Goal: Task Accomplishment & Management: Use online tool/utility

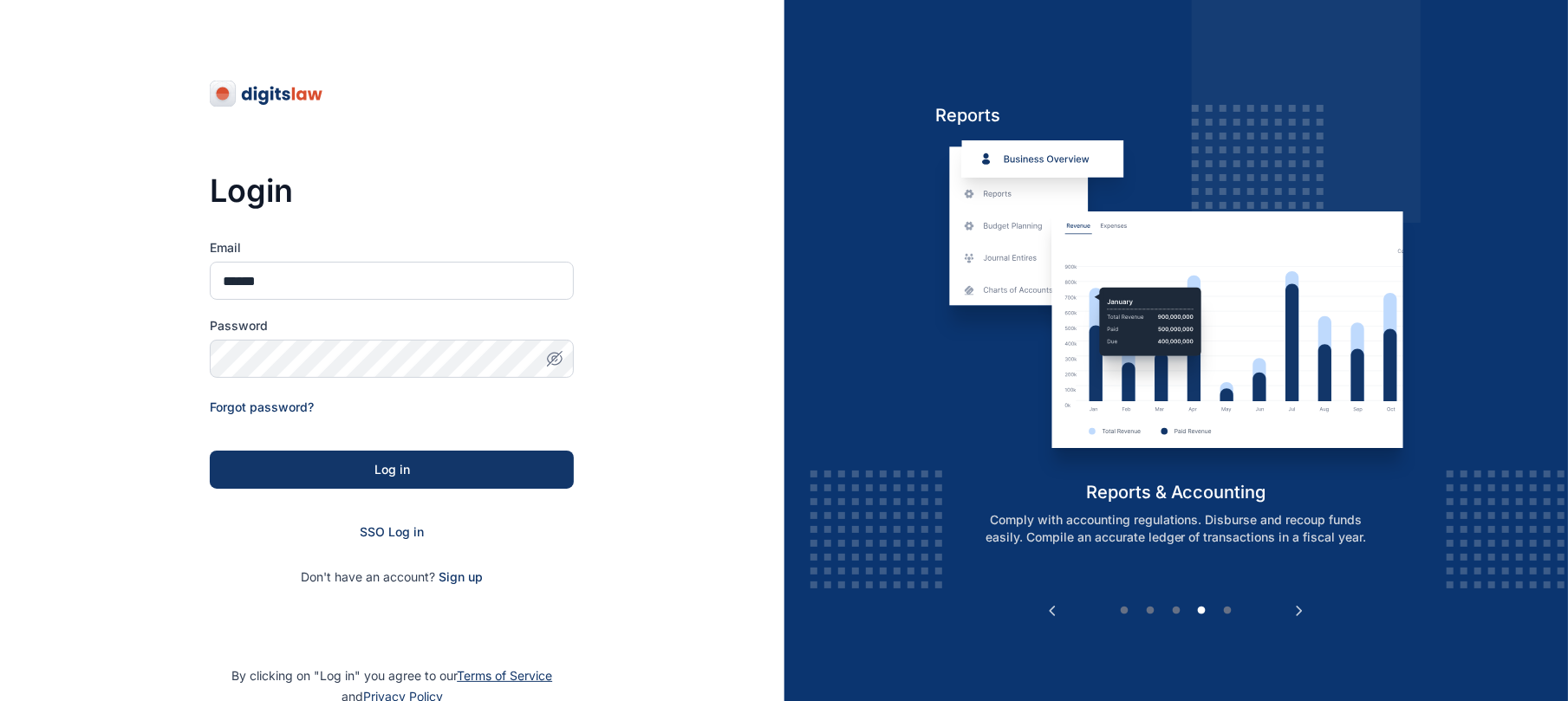
type input "**********"
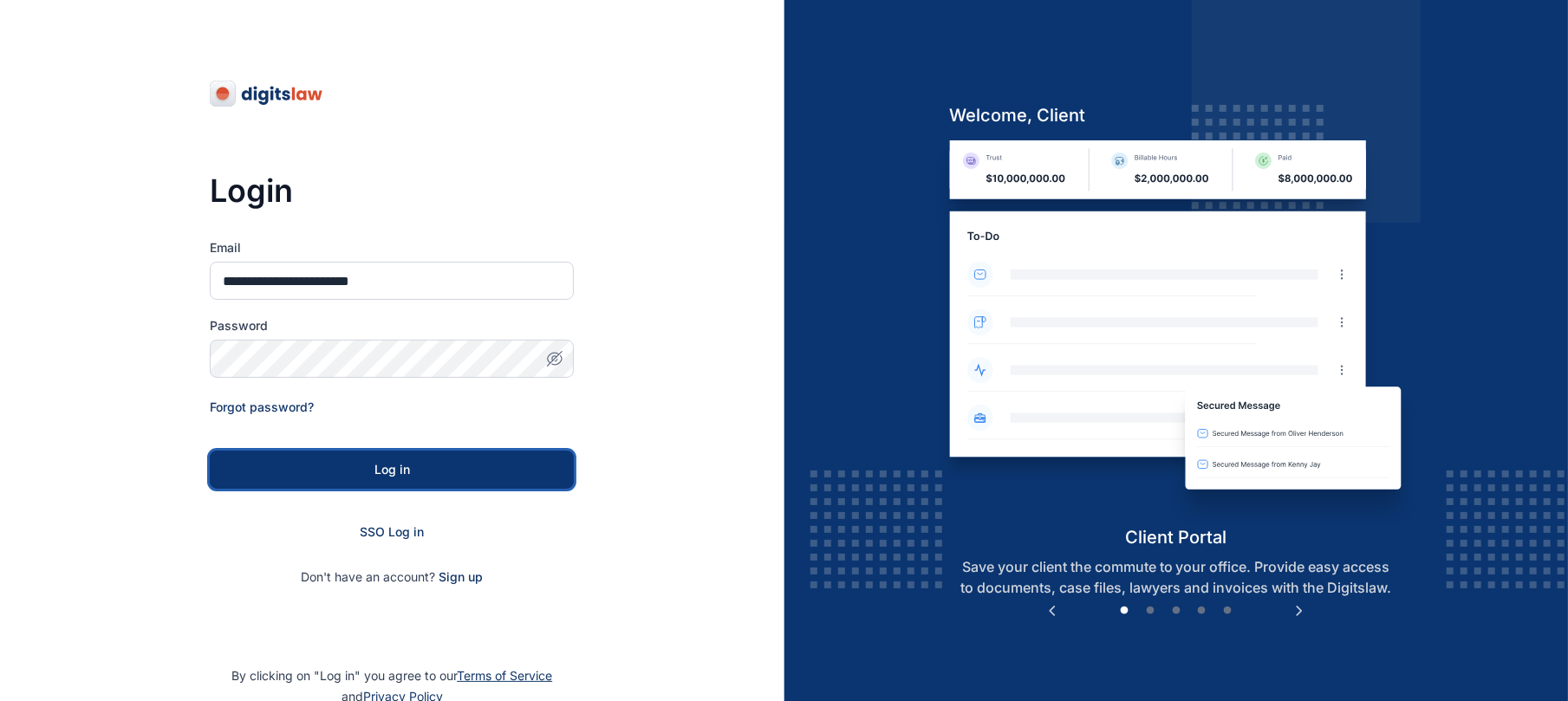
click at [528, 486] on button "Log in" at bounding box center [392, 469] width 364 height 38
